Goal: Information Seeking & Learning: Learn about a topic

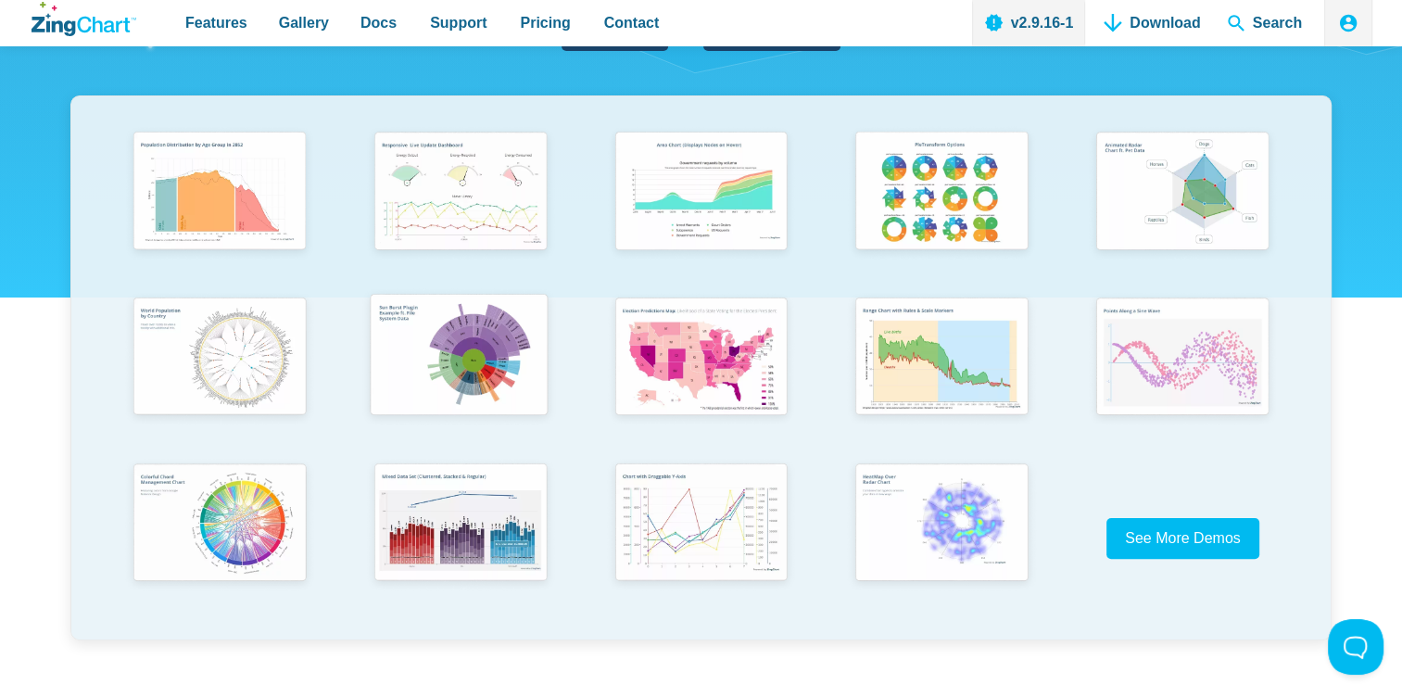
click at [522, 374] on img "App Content" at bounding box center [458, 356] width 198 height 141
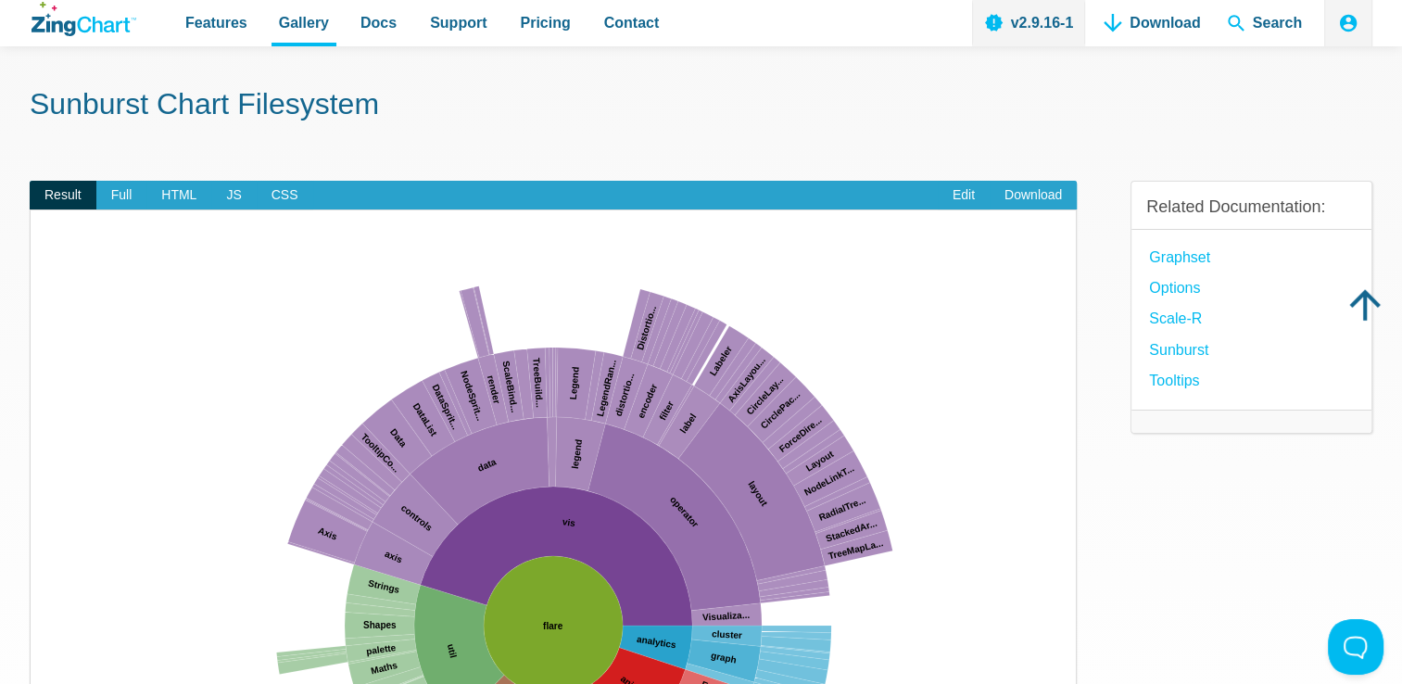
scroll to position [278, 0]
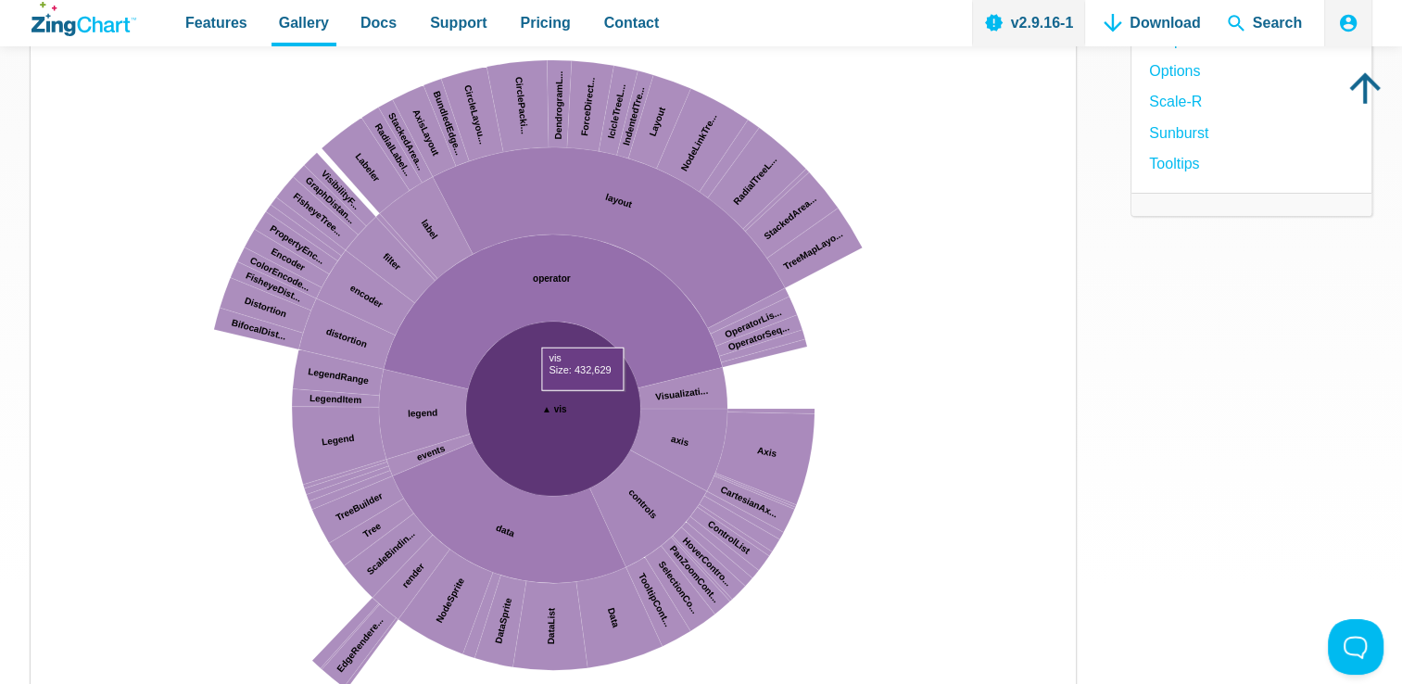
click at [953, 369] on img "App Content" at bounding box center [553, 408] width 1008 height 741
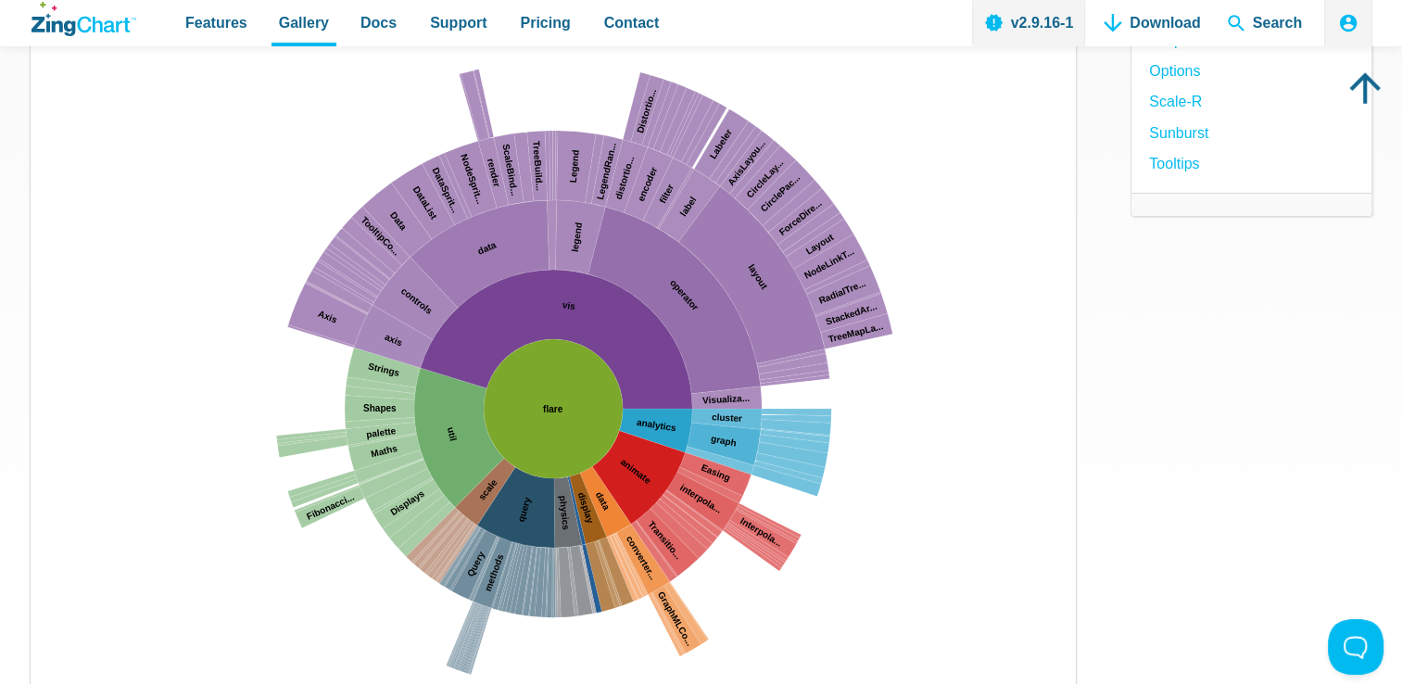
click at [93, 34] on icon "ZingChart Logo. Click to return to the homepage" at bounding box center [84, 19] width 105 height 34
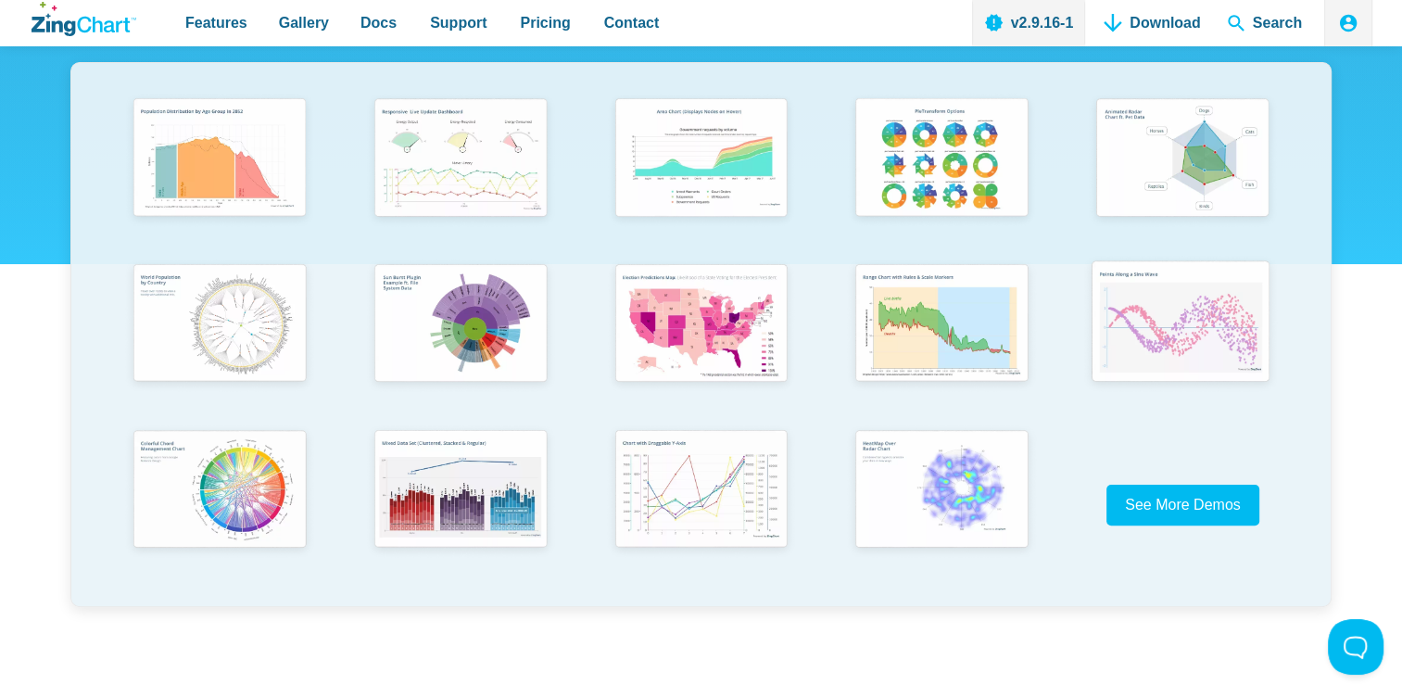
scroll to position [463, 0]
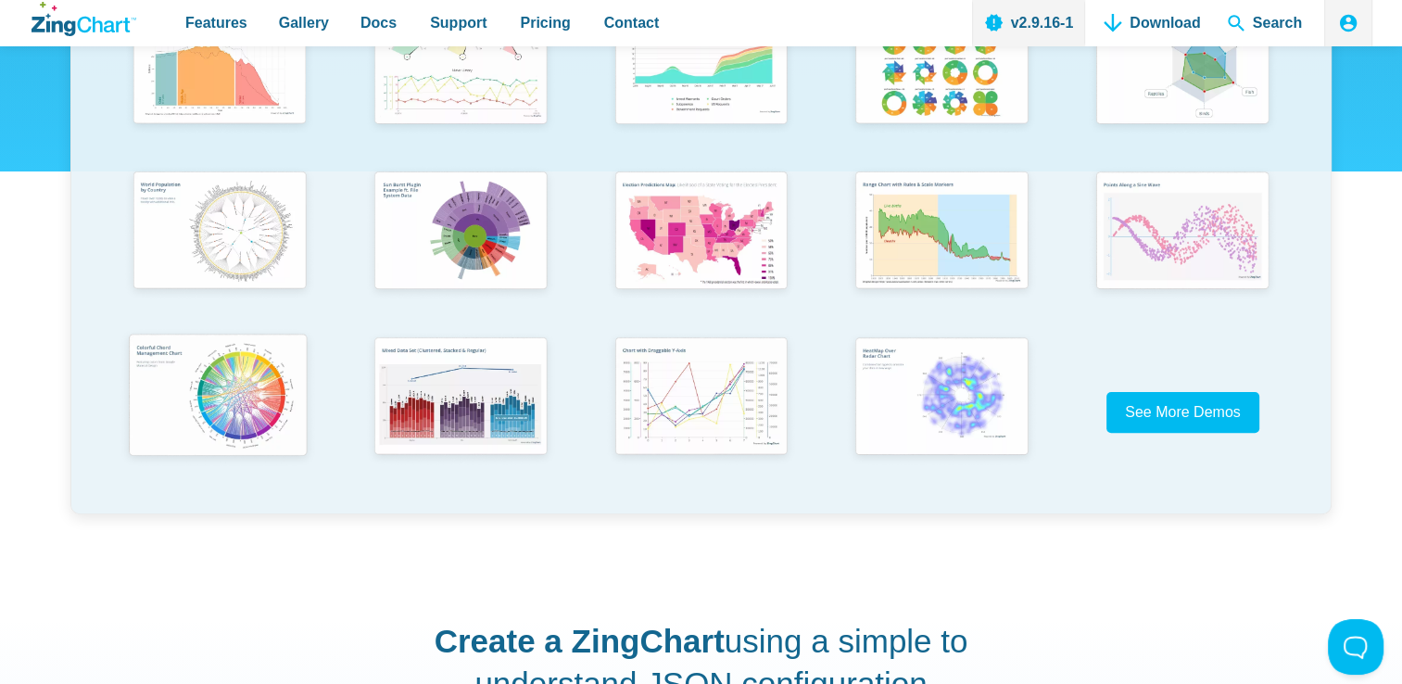
click at [271, 406] on img "App Content" at bounding box center [218, 396] width 198 height 142
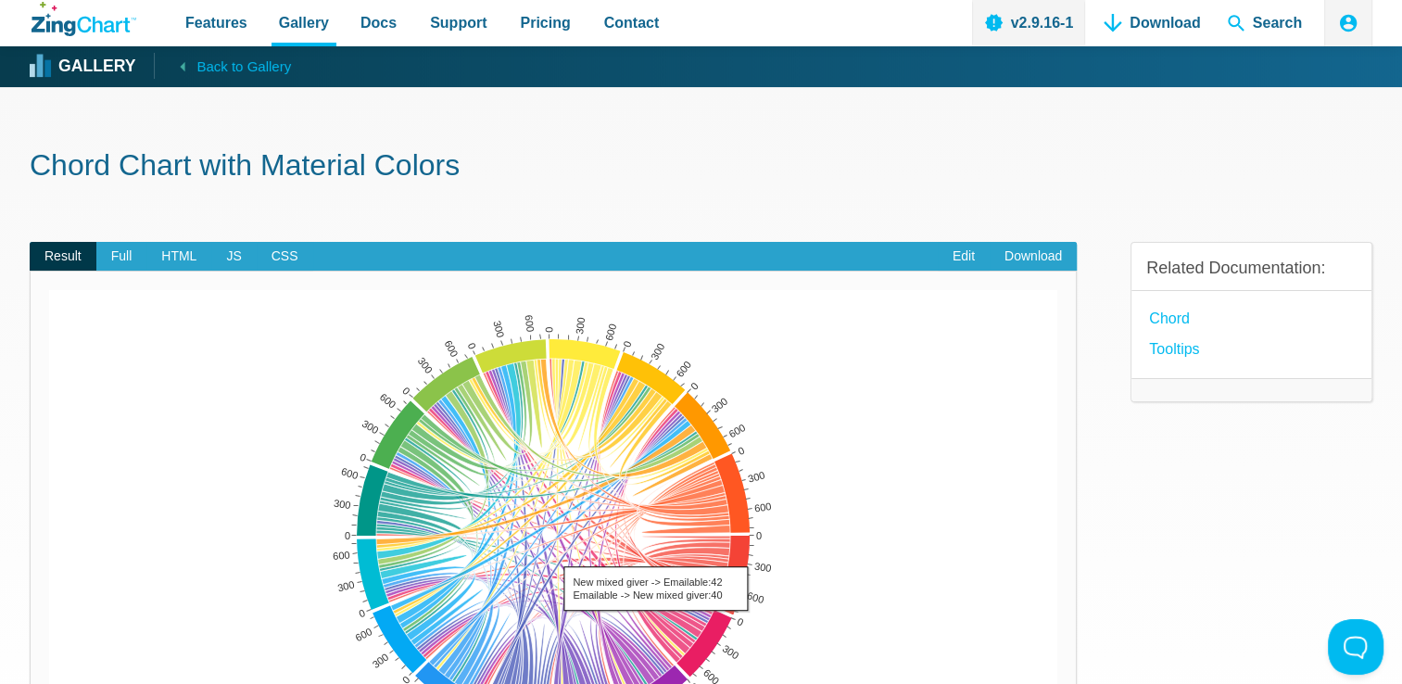
scroll to position [185, 0]
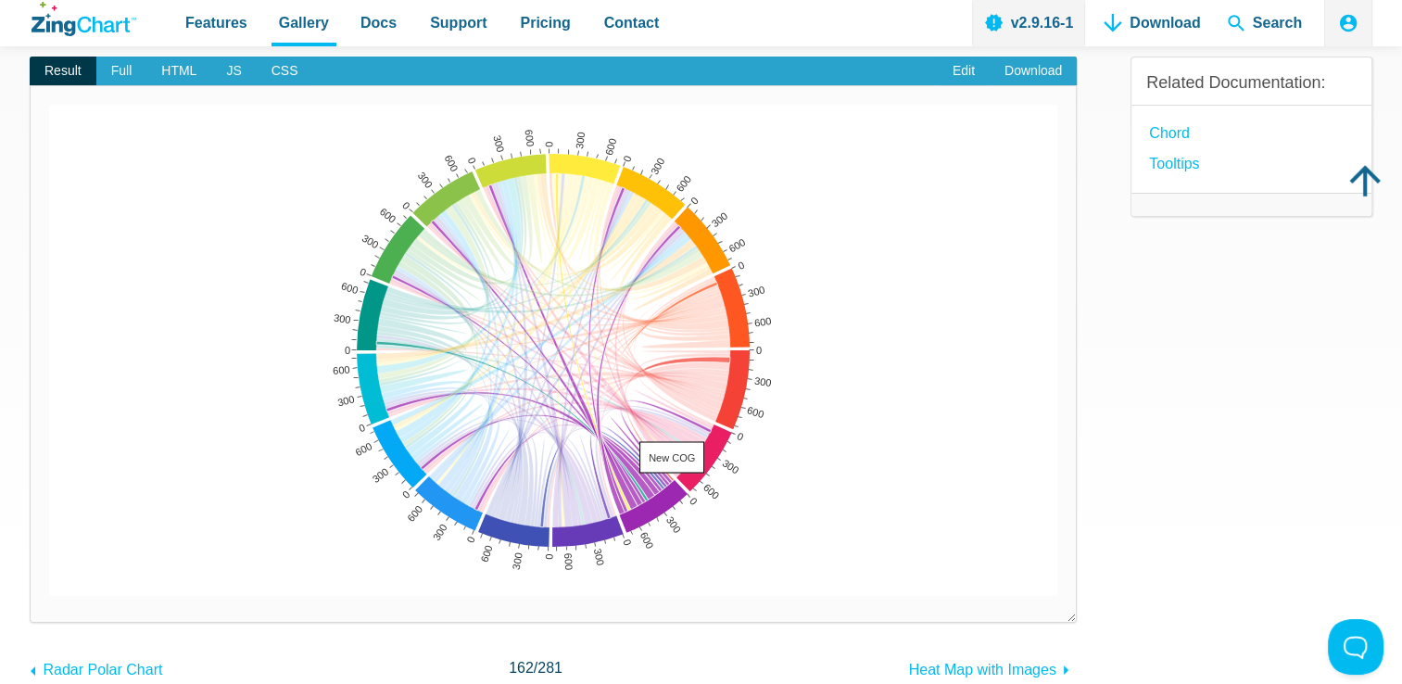
click at [49, 596] on area "New COG" at bounding box center [49, 596] width 0 height 0
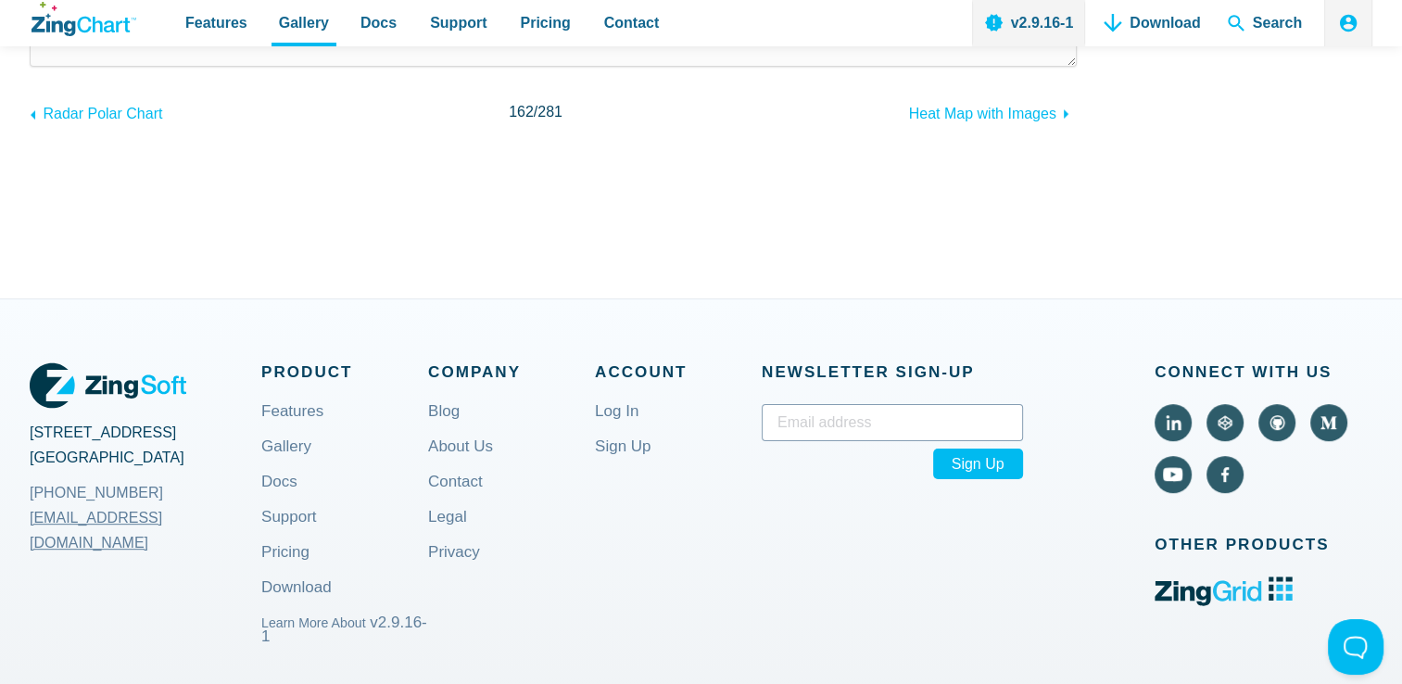
scroll to position [278, 0]
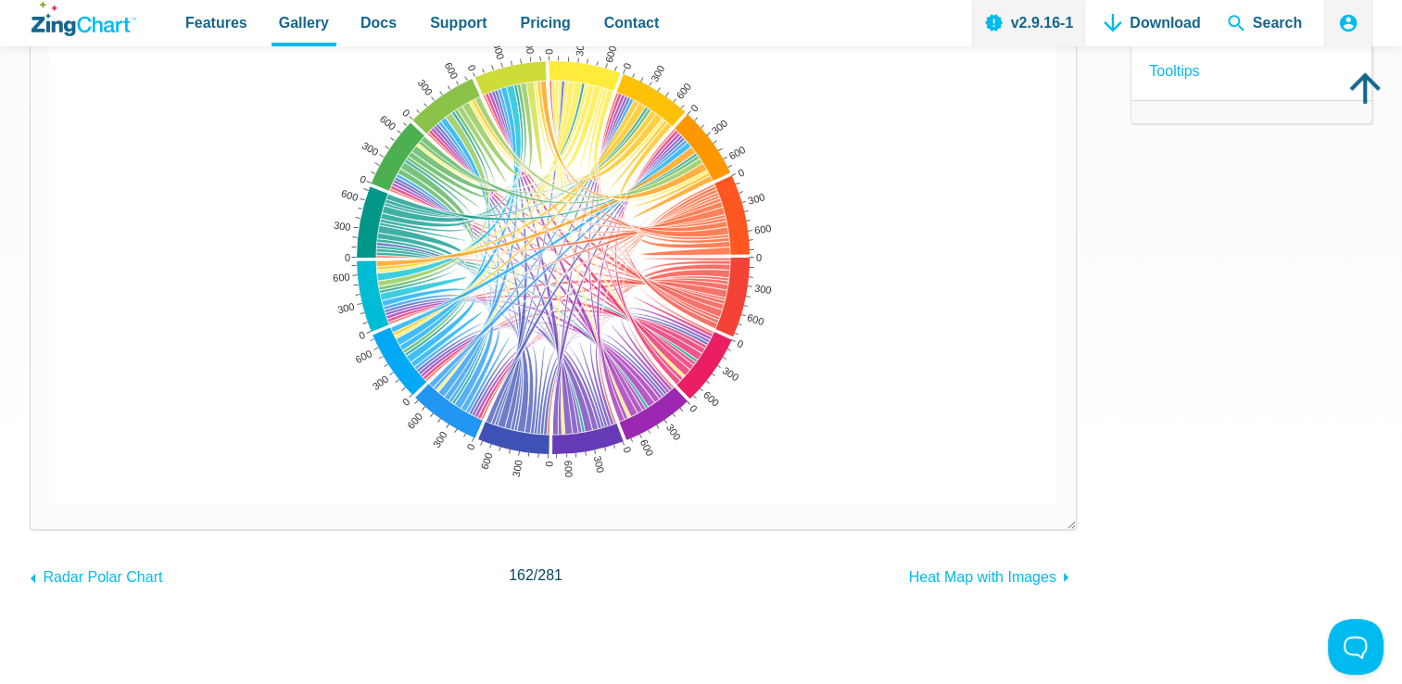
click at [59, 21] on icon "ZingChart Logo. Click to return to the homepage" at bounding box center [54, 26] width 44 height 19
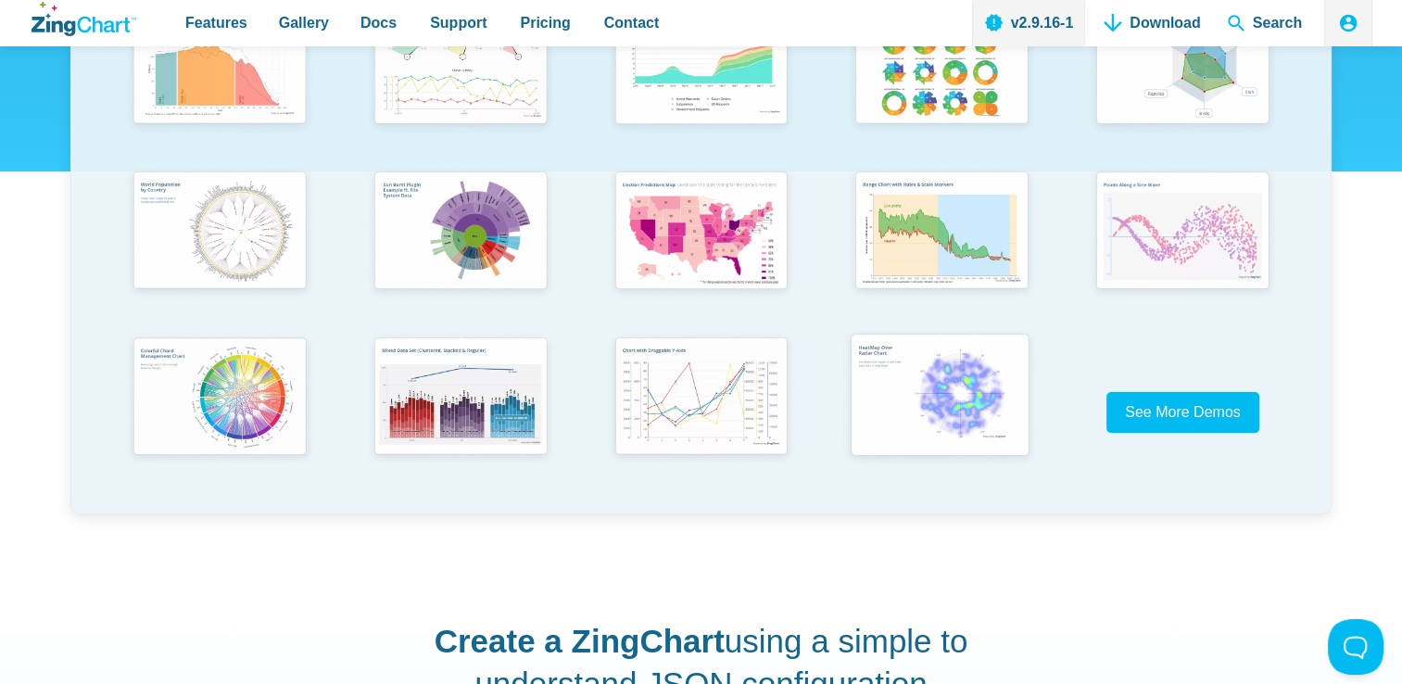
click at [943, 376] on img "App Content" at bounding box center [940, 396] width 198 height 142
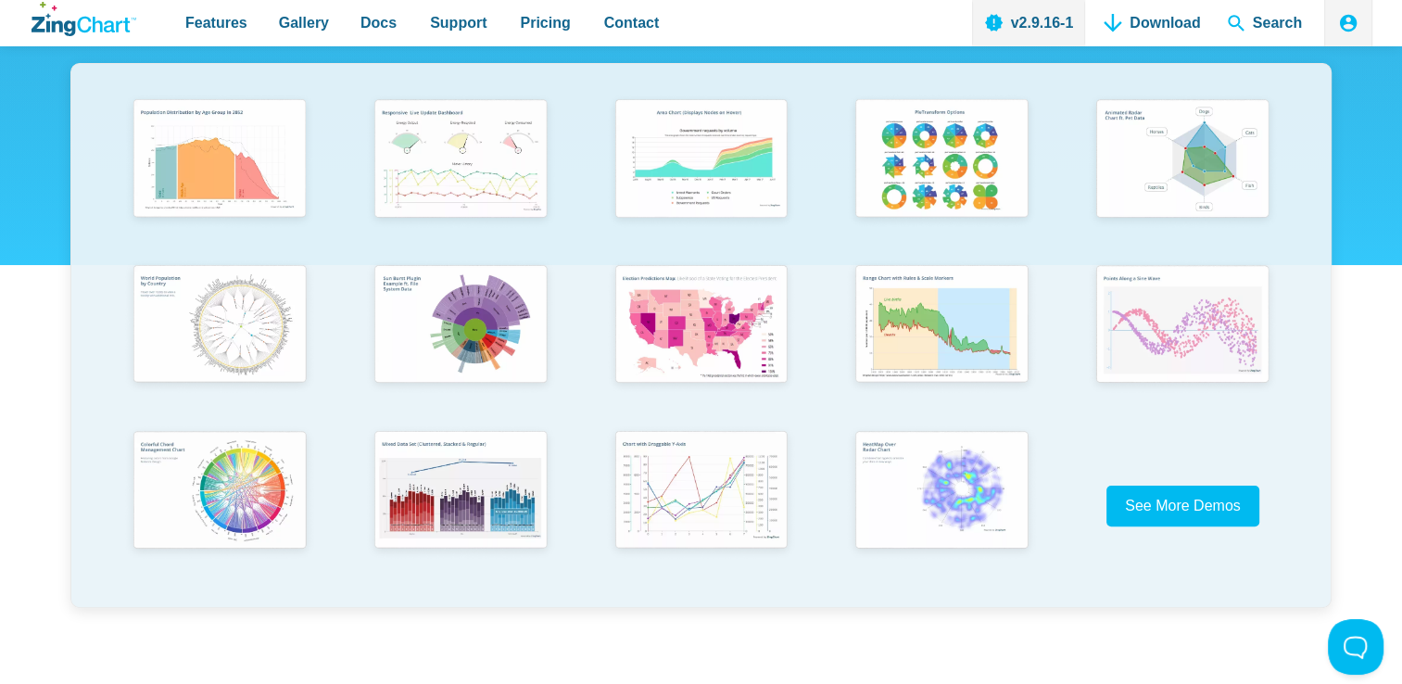
scroll to position [371, 0]
click at [992, 359] on img "App Content" at bounding box center [940, 324] width 198 height 142
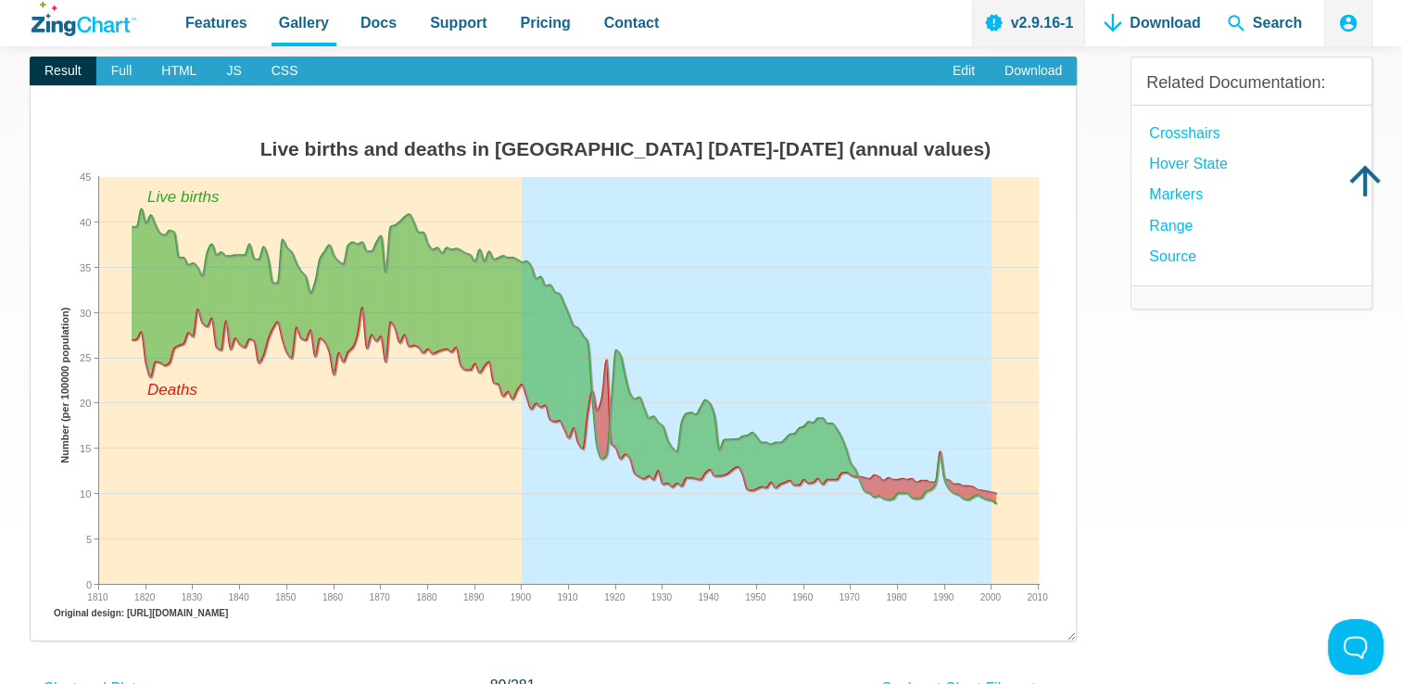
click at [83, 25] on icon "ZingChart Logo. Click to return to the homepage" at bounding box center [84, 19] width 105 height 34
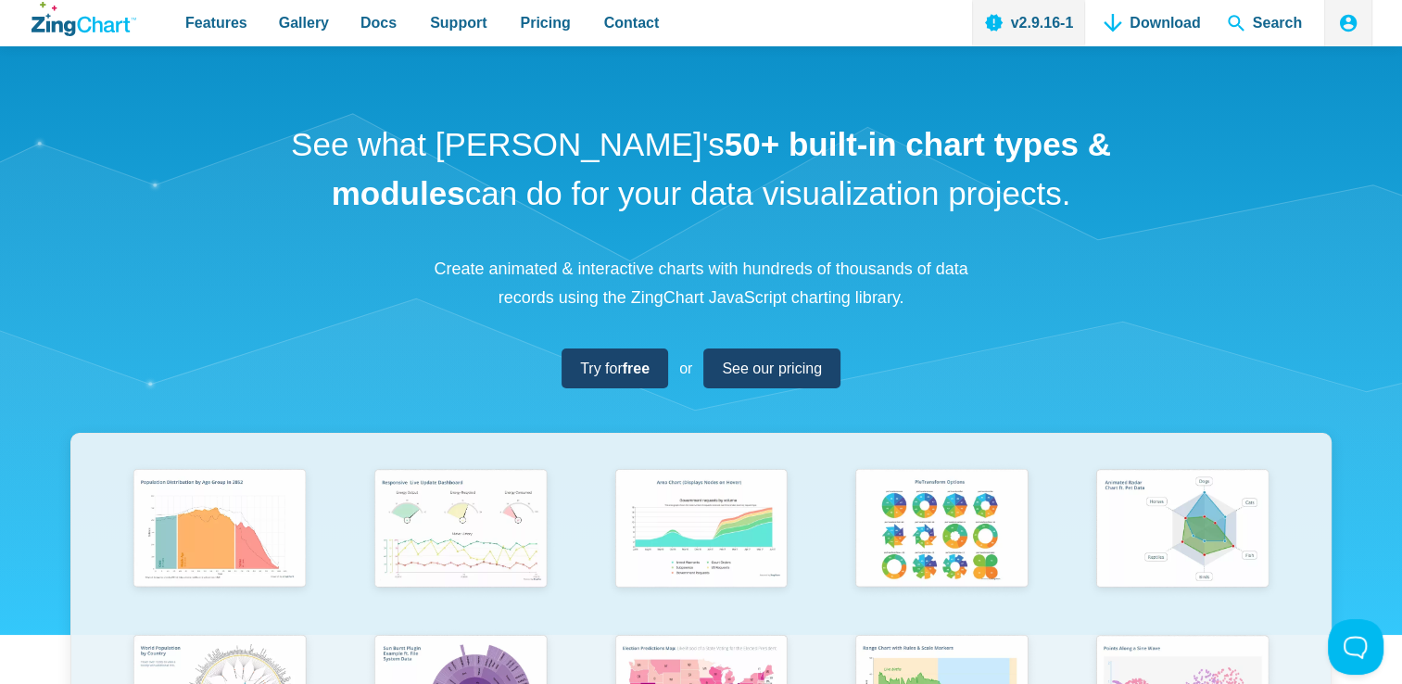
click at [1259, 295] on div "See what ZingChart's 50+ built-in chart types & modules can do for your data vi…" at bounding box center [701, 548] width 1402 height 1004
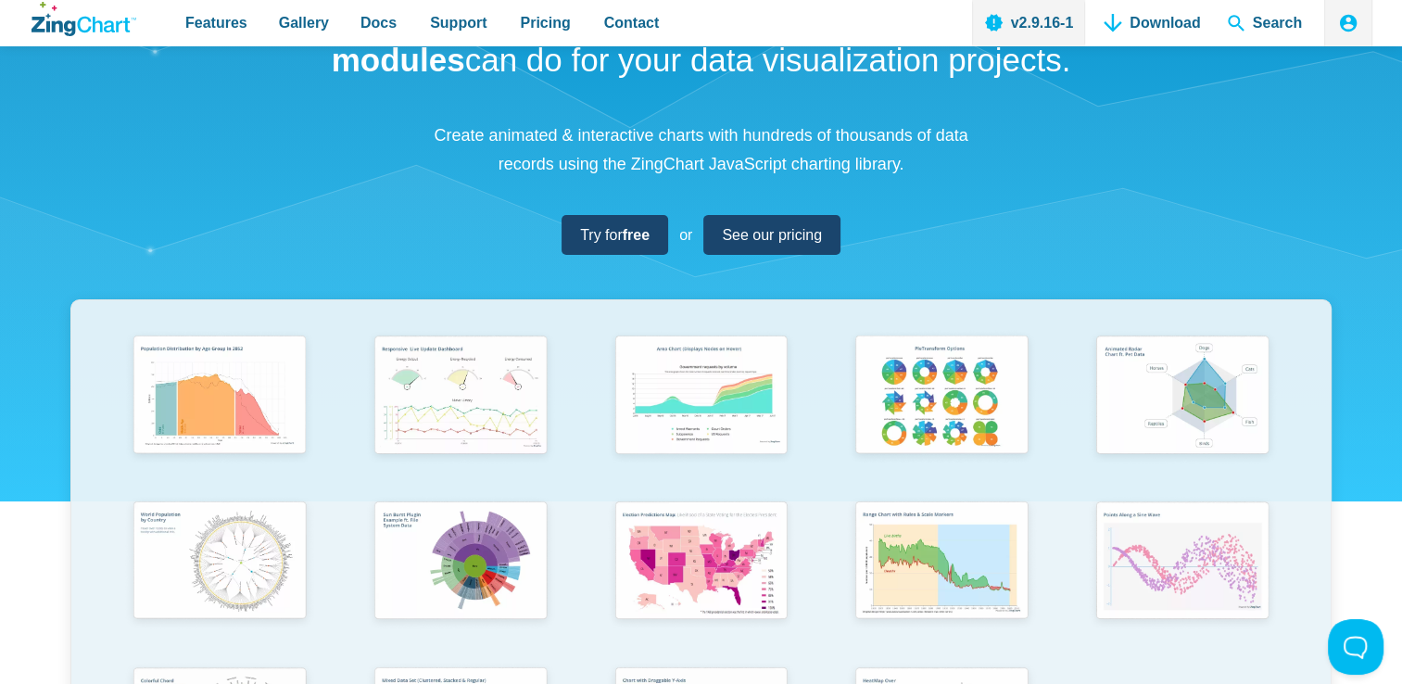
scroll to position [463, 0]
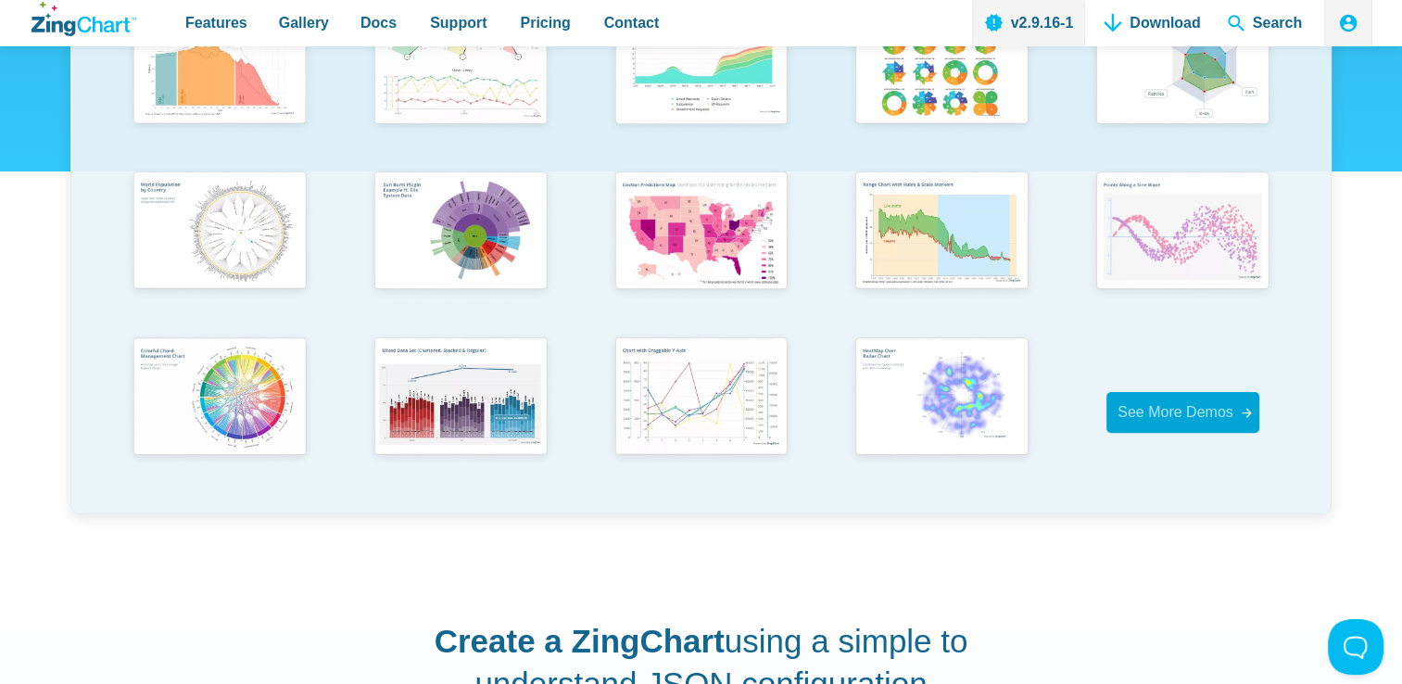
click at [1196, 409] on span "See More Demos" at bounding box center [1176, 412] width 116 height 16
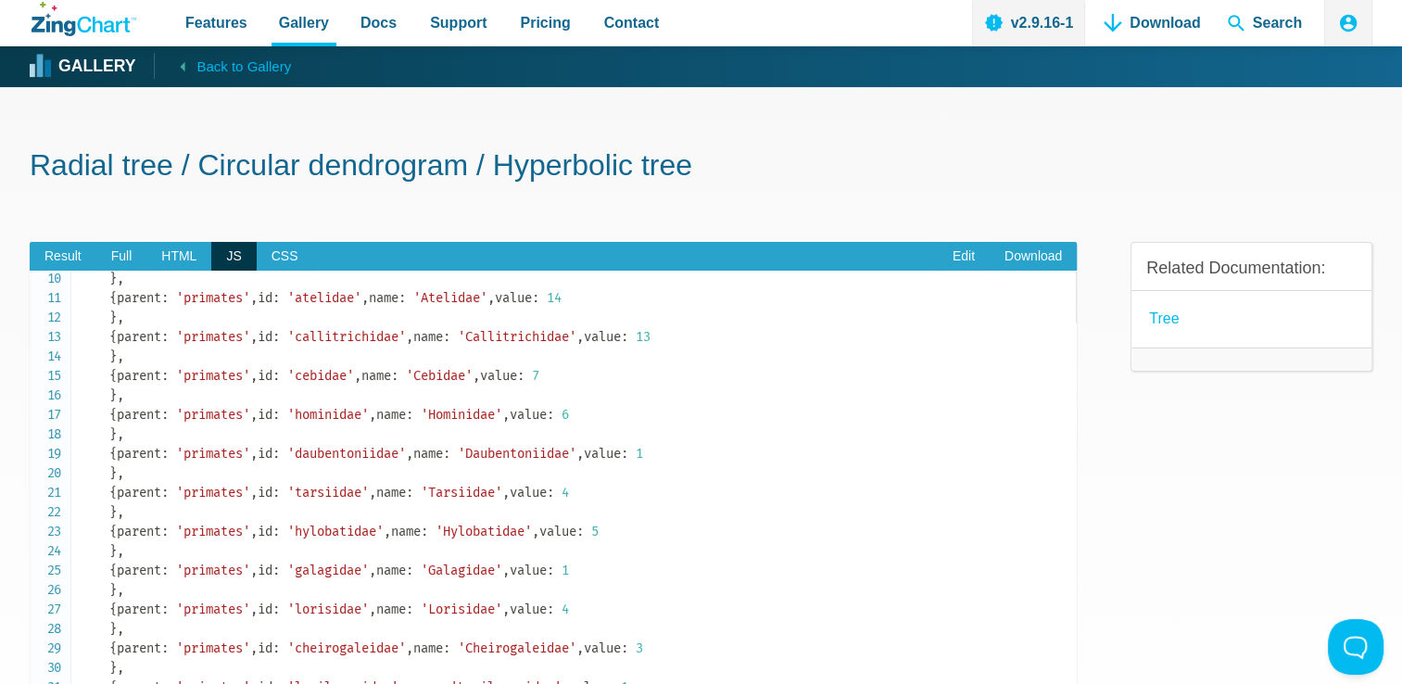
scroll to position [185, 0]
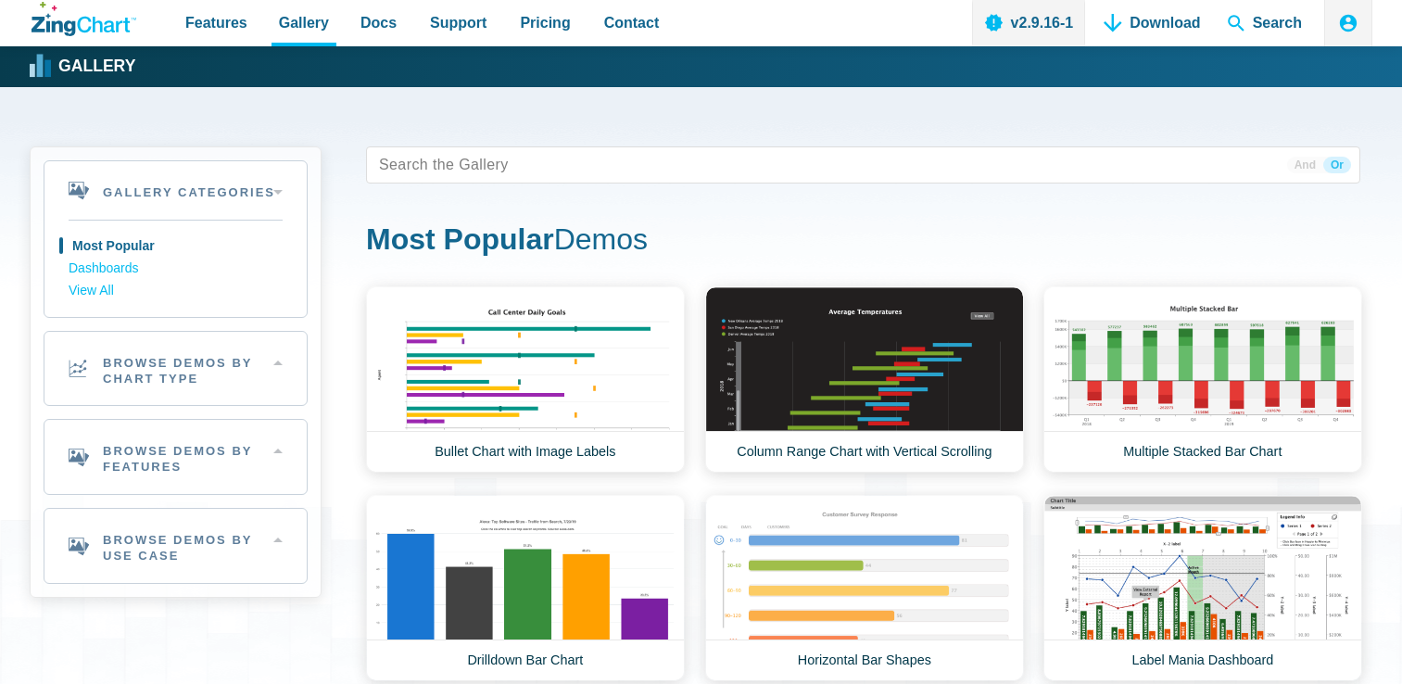
click at [96, 19] on icon "ZingChart Logo. Click to return to the homepage" at bounding box center [84, 19] width 105 height 34
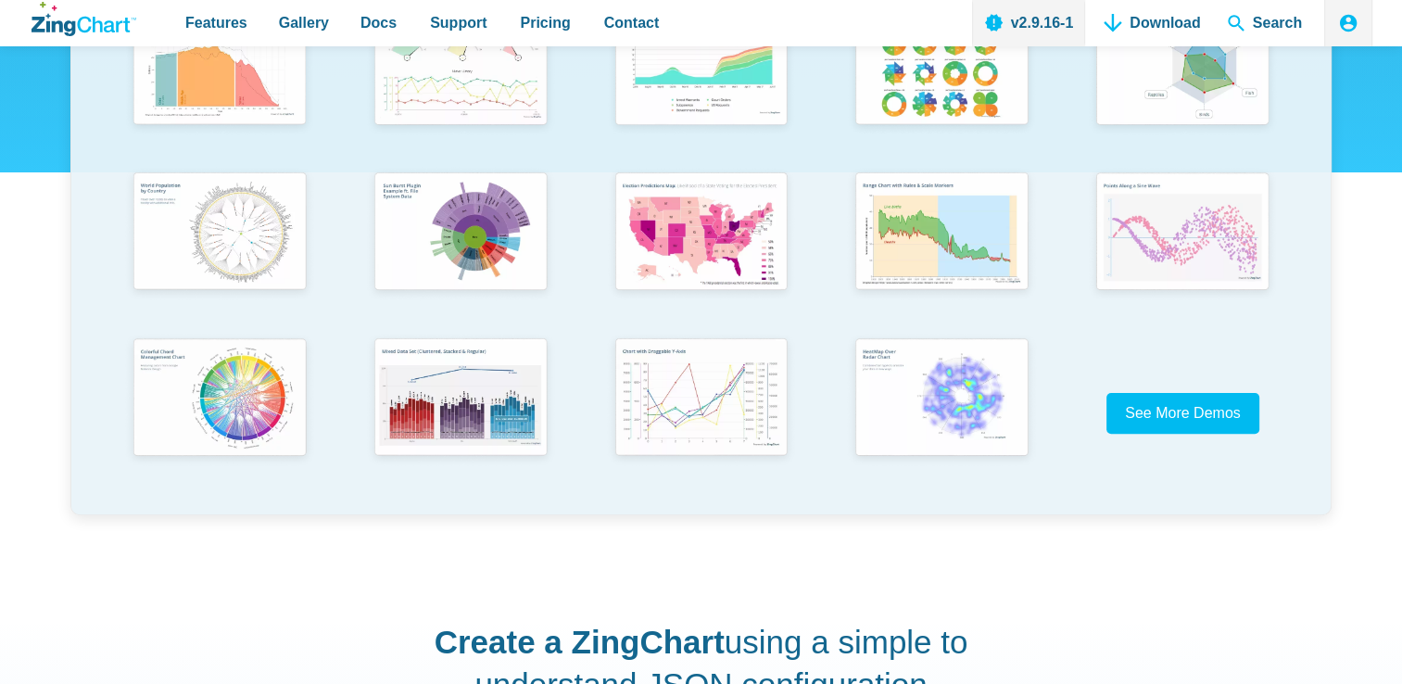
scroll to position [463, 0]
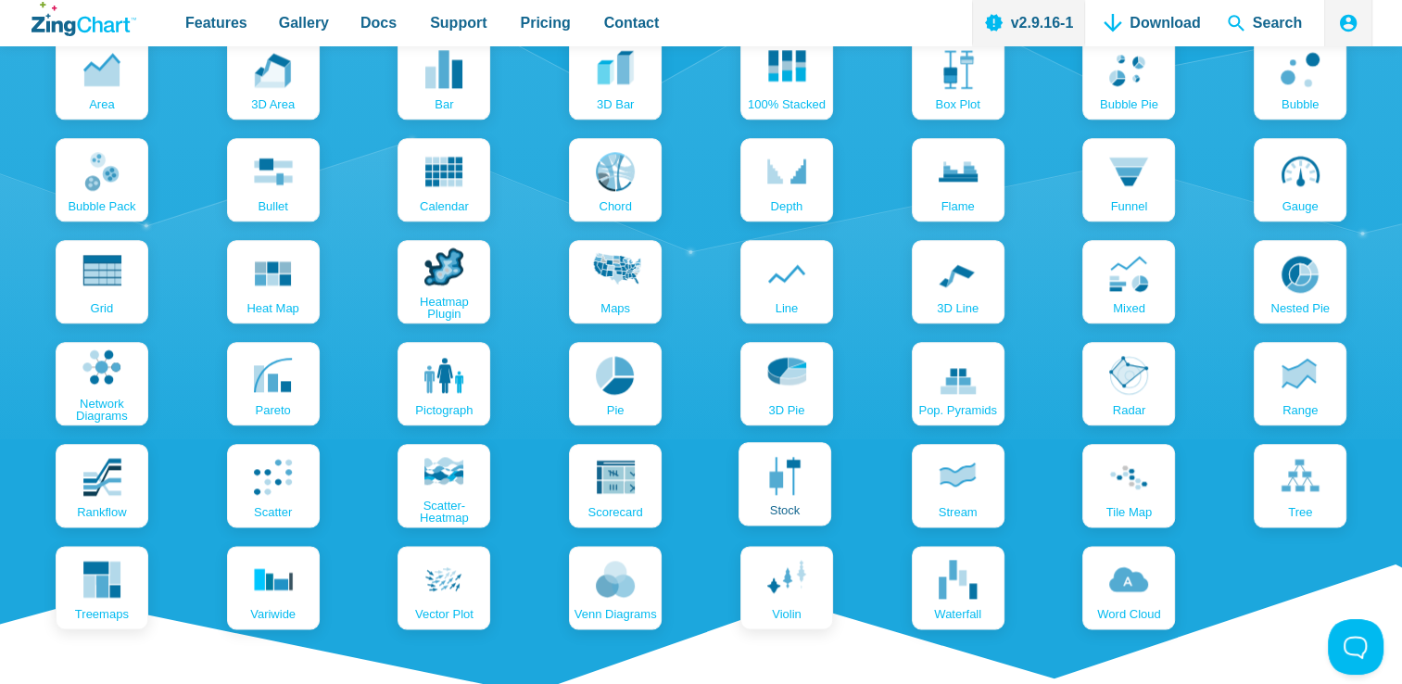
scroll to position [2224, 0]
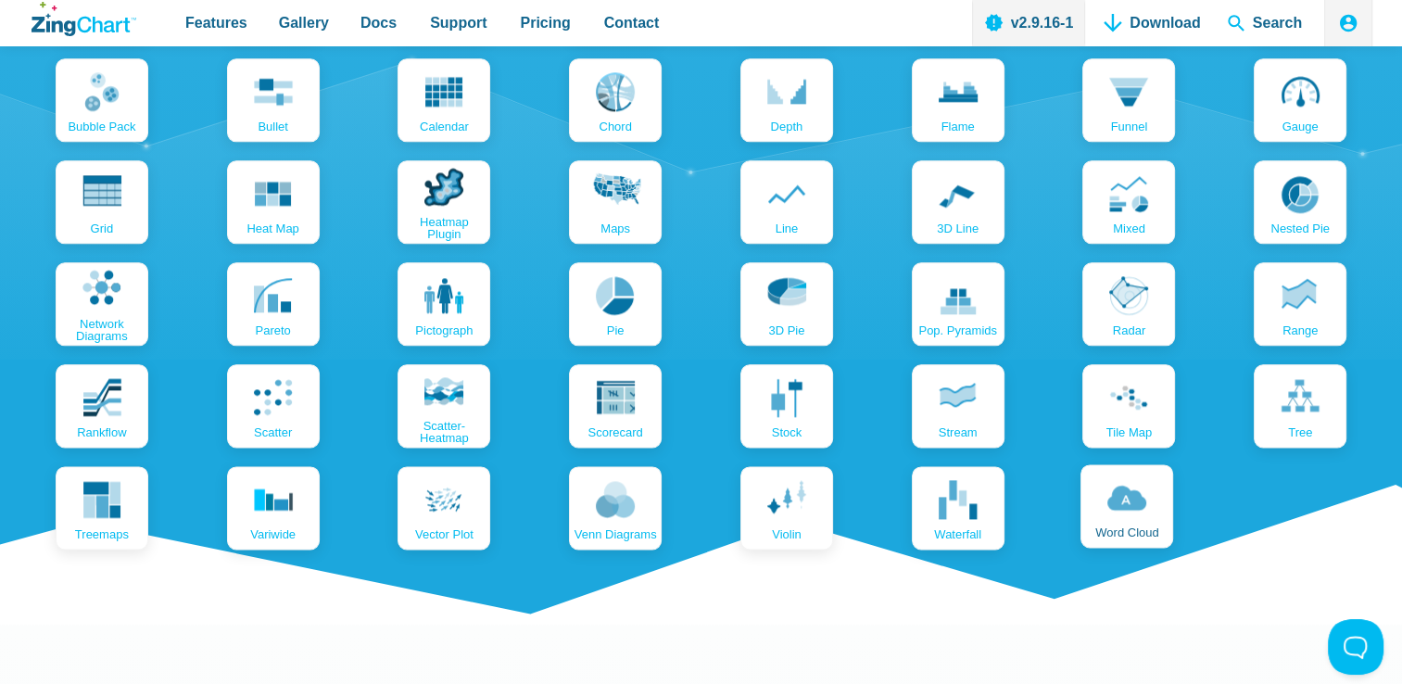
click at [1101, 495] on link "word cloud" at bounding box center [1127, 505] width 93 height 83
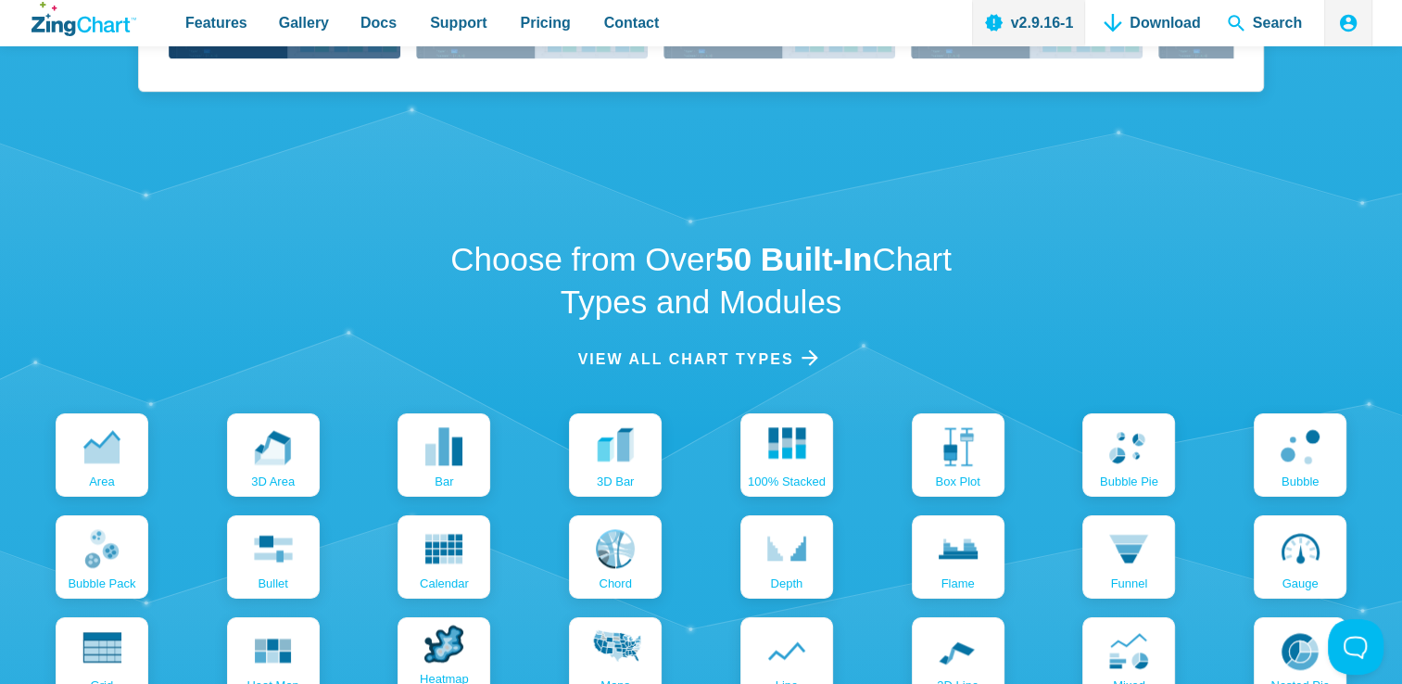
scroll to position [1761, 0]
